Goal: Task Accomplishment & Management: Manage account settings

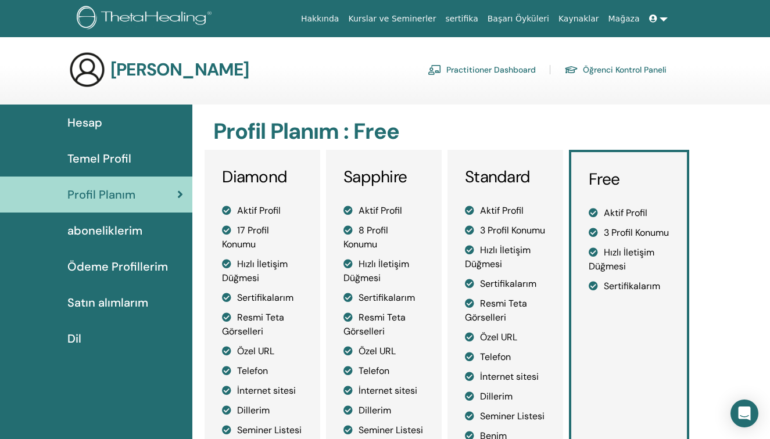
click at [663, 17] on link at bounding box center [658, 18] width 28 height 21
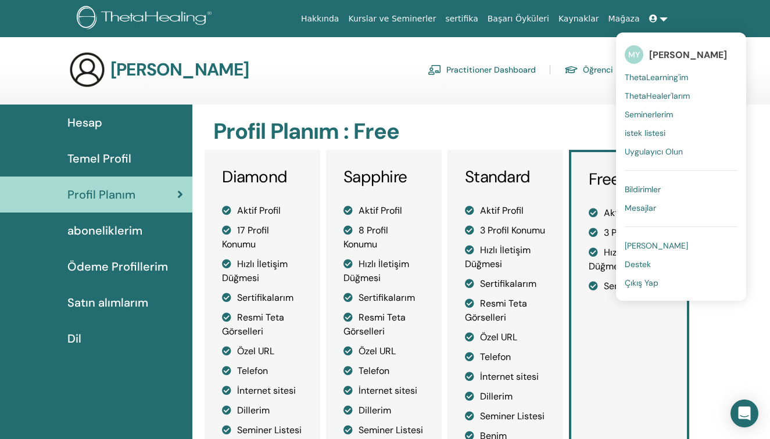
click at [661, 282] on link "Çıkış Yap" at bounding box center [680, 283] width 113 height 19
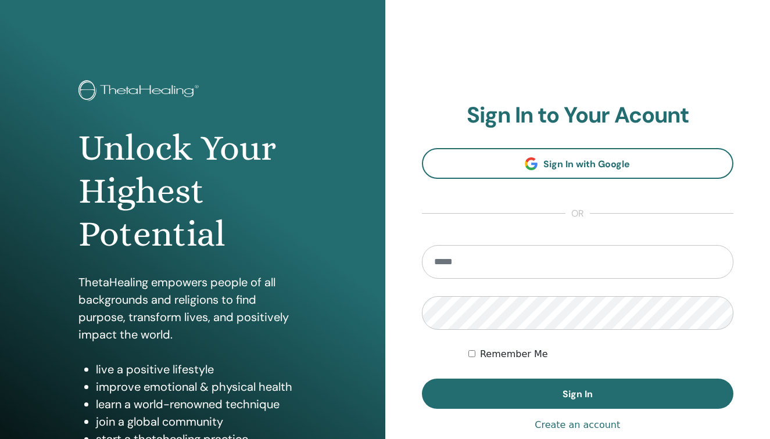
click at [509, 271] on input "email" at bounding box center [578, 262] width 312 height 34
type input "**********"
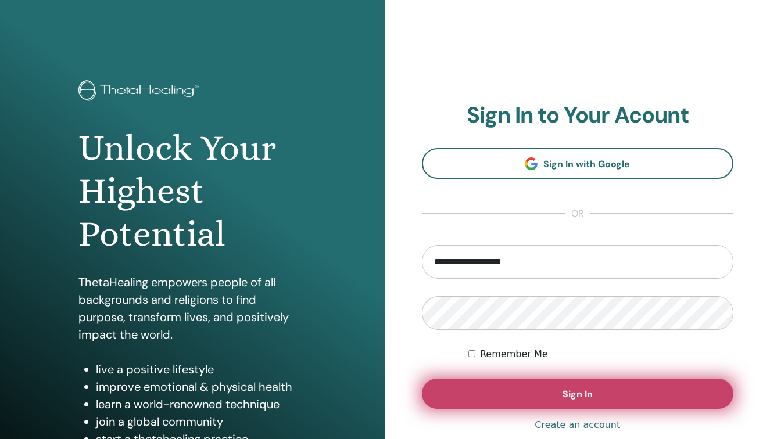
click at [562, 386] on button "Sign In" at bounding box center [578, 394] width 312 height 30
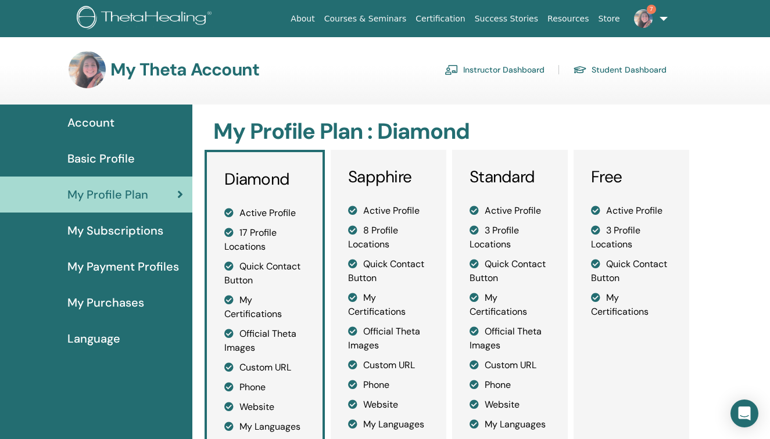
click at [505, 71] on link "Instructor Dashboard" at bounding box center [494, 69] width 100 height 19
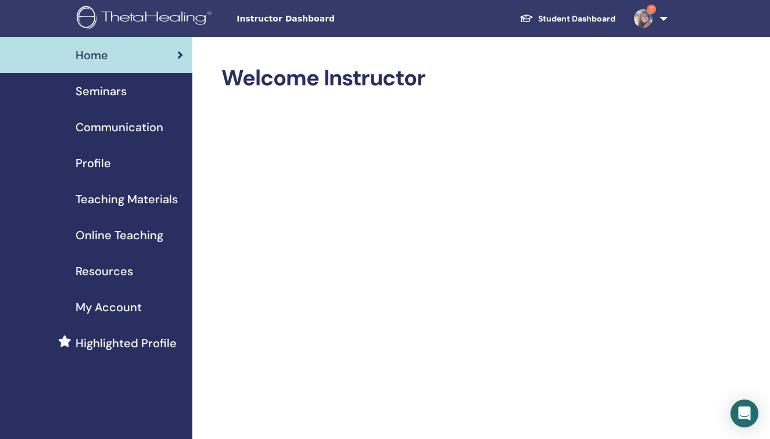
click at [129, 92] on div "Seminars" at bounding box center [96, 90] width 174 height 17
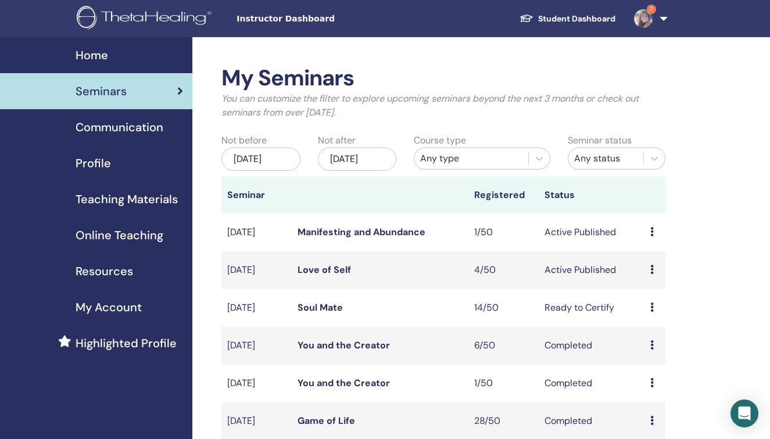
click at [332, 276] on link "Love of Self" at bounding box center [323, 270] width 53 height 12
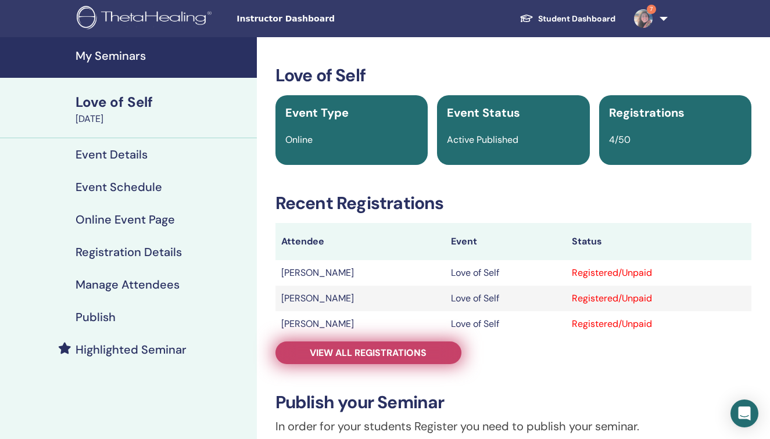
click at [398, 354] on span "View all registrations" at bounding box center [368, 353] width 117 height 12
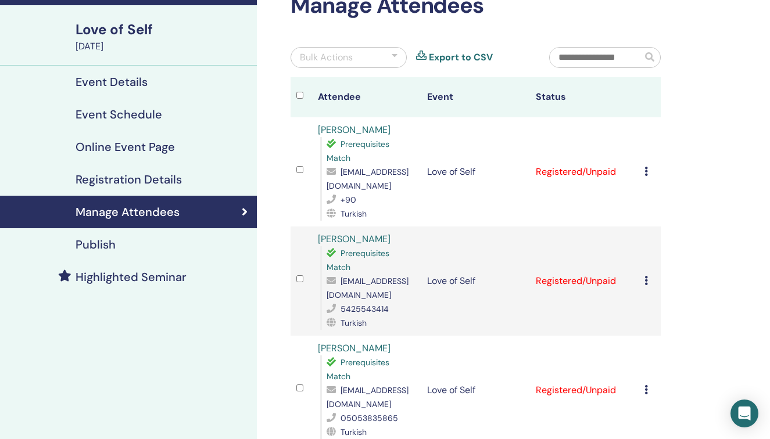
scroll to position [62, 0]
